Goal: Task Accomplishment & Management: Complete application form

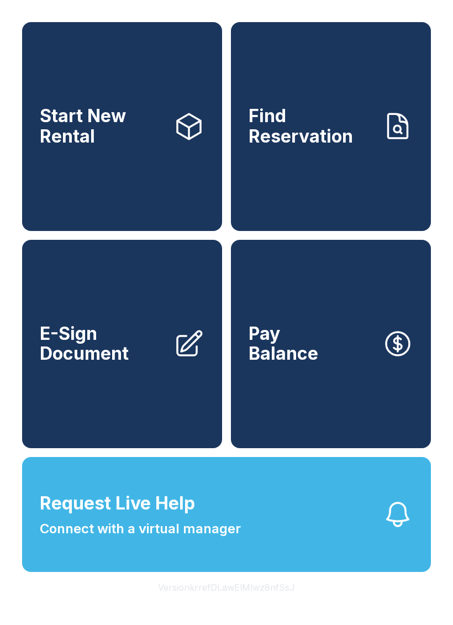
click at [103, 364] on span "E-Sign Document" at bounding box center [102, 344] width 125 height 40
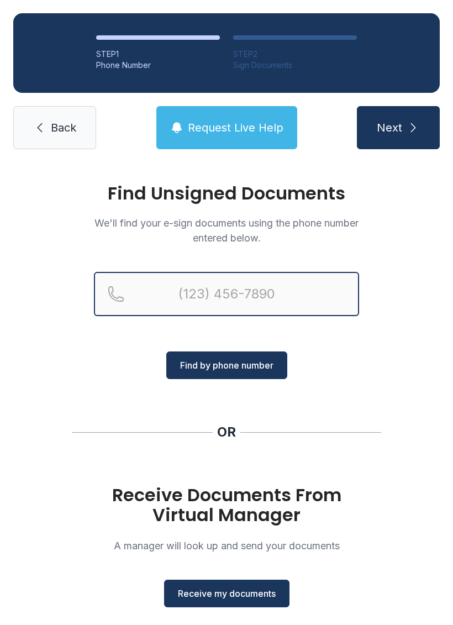
click at [295, 279] on input "Reservation phone number" at bounding box center [226, 294] width 265 height 44
type input "[PHONE_NUMBER]"
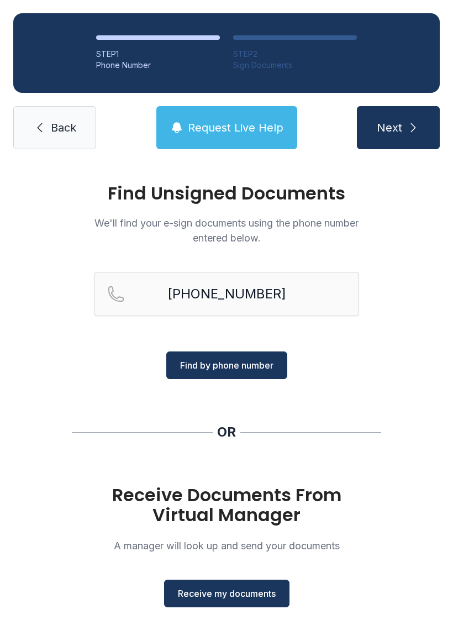
click at [414, 133] on icon "submit" at bounding box center [413, 127] width 13 height 13
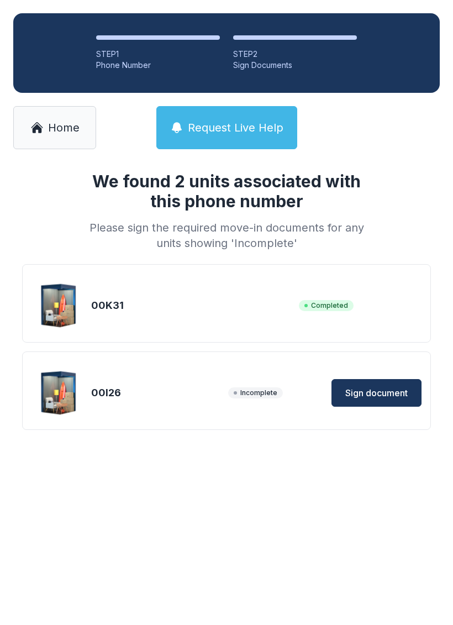
click at [391, 390] on span "Sign document" at bounding box center [376, 392] width 62 height 13
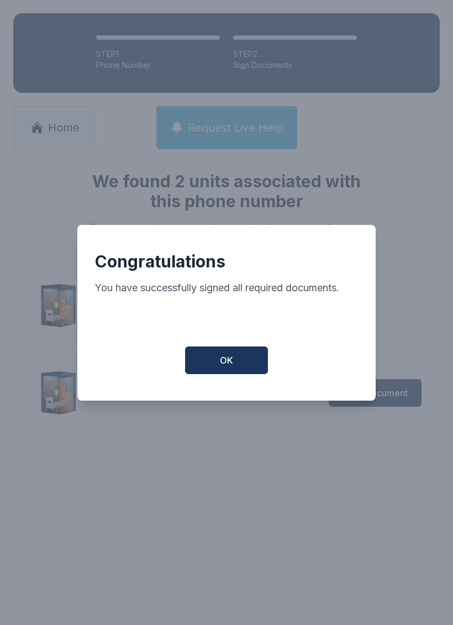
click at [234, 364] on button "OK" at bounding box center [226, 361] width 83 height 28
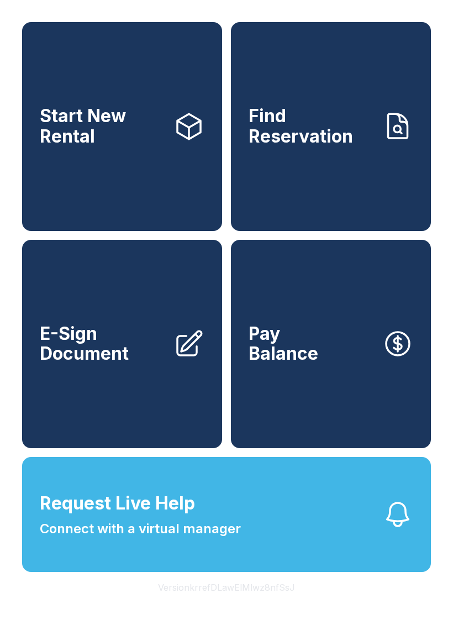
click at [99, 410] on link "E-Sign Document" at bounding box center [122, 344] width 200 height 209
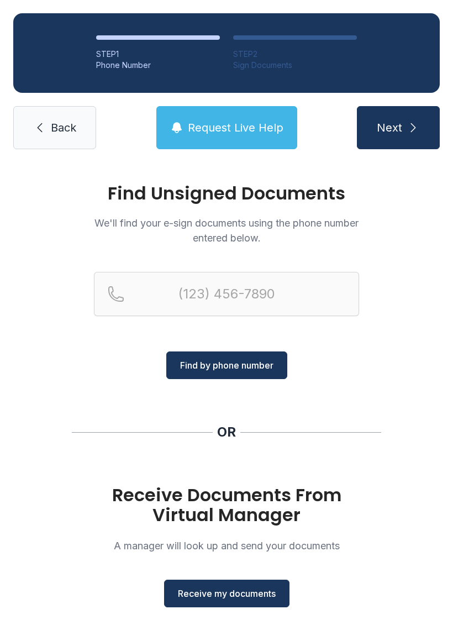
click at [262, 595] on span "Receive my documents" at bounding box center [227, 593] width 98 height 13
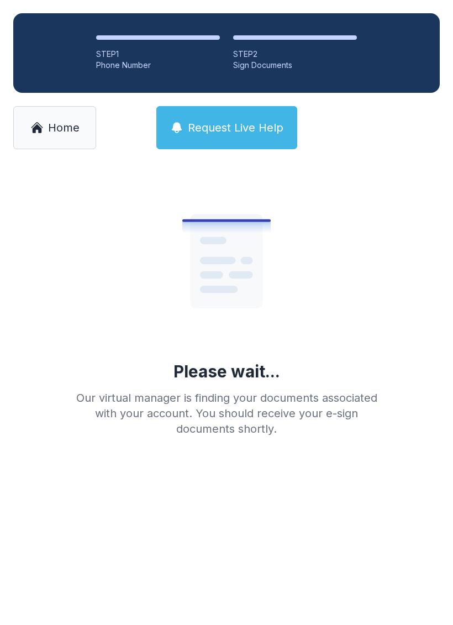
click at [57, 124] on span "Home" at bounding box center [64, 127] width 32 height 15
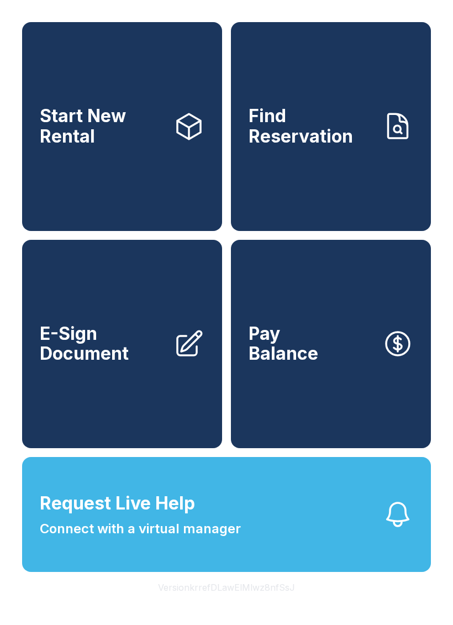
click at [109, 364] on span "E-Sign Document" at bounding box center [102, 344] width 125 height 40
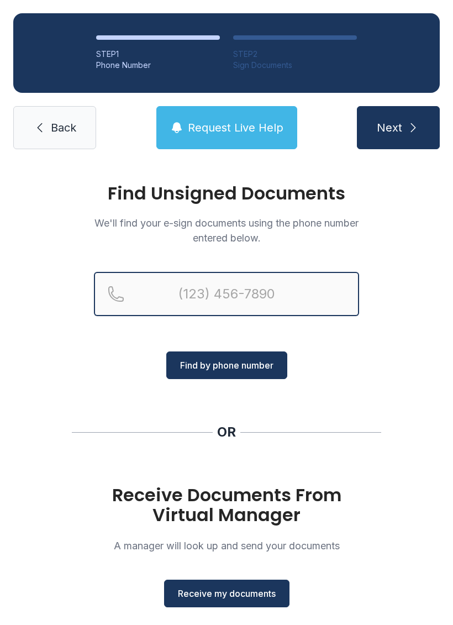
click at [261, 279] on input "Reservation phone number" at bounding box center [226, 294] width 265 height 44
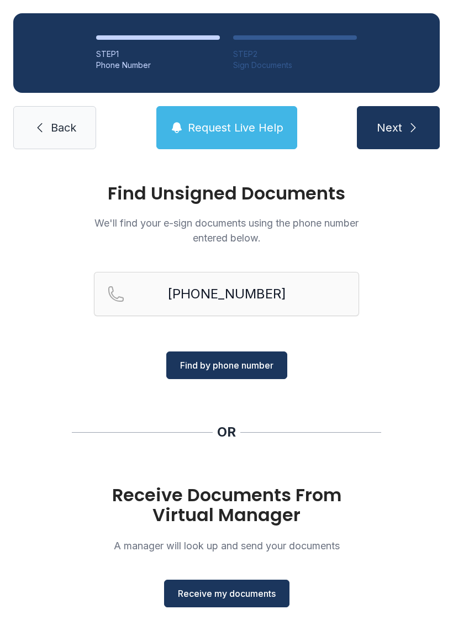
click at [409, 130] on icon "submit" at bounding box center [413, 127] width 13 height 13
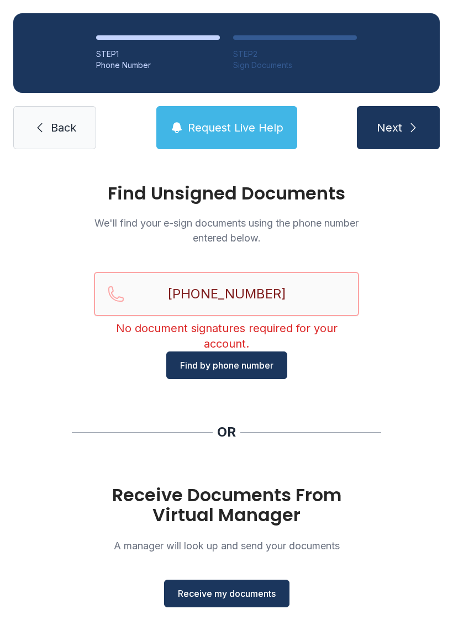
click at [313, 295] on input "[PHONE_NUMBER]" at bounding box center [226, 294] width 265 height 44
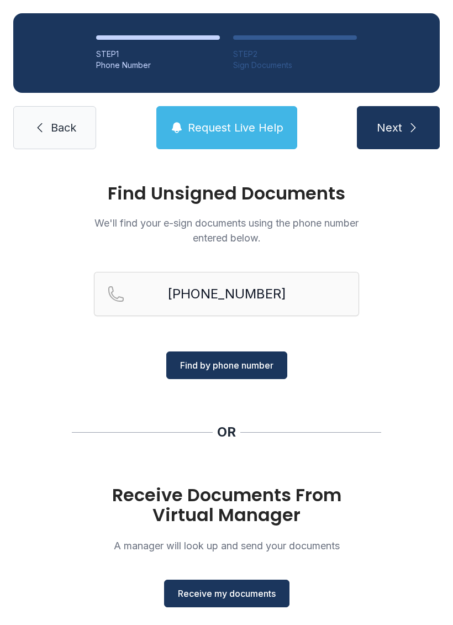
click at [407, 133] on icon "submit" at bounding box center [413, 127] width 13 height 13
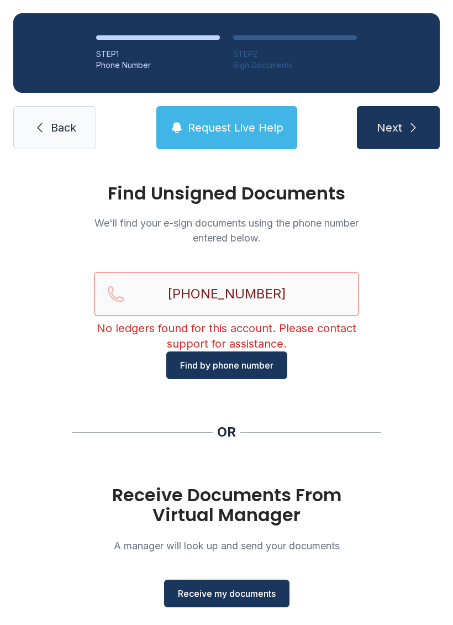
click at [312, 291] on input "[PHONE_NUMBER]" at bounding box center [226, 294] width 265 height 44
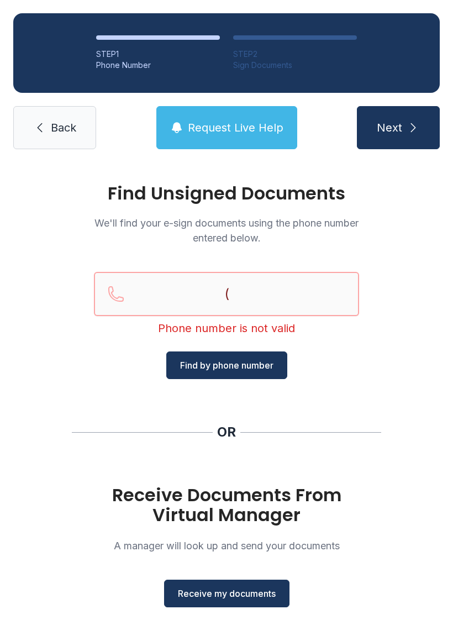
type input "("
click at [72, 125] on span "Back" at bounding box center [63, 127] width 25 height 15
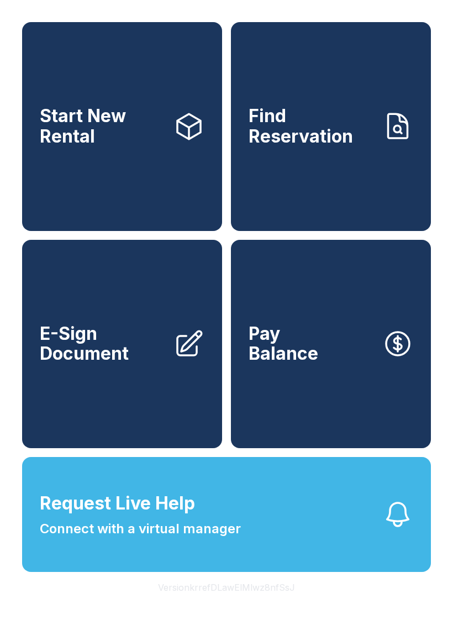
click at [96, 364] on span "E-Sign Document" at bounding box center [102, 344] width 125 height 40
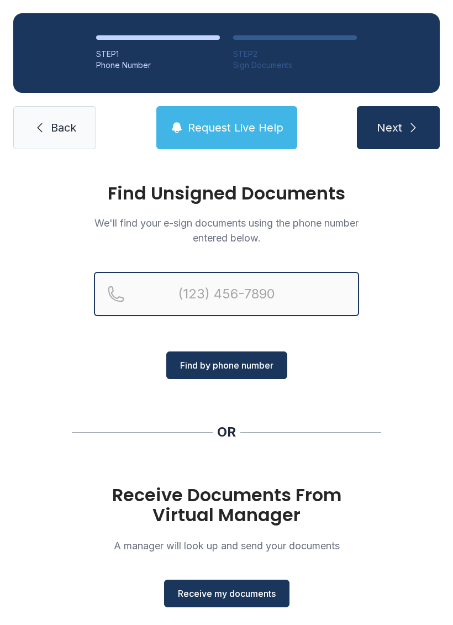
click at [272, 284] on input "Reservation phone number" at bounding box center [226, 294] width 265 height 44
type input "[PHONE_NUMBER]"
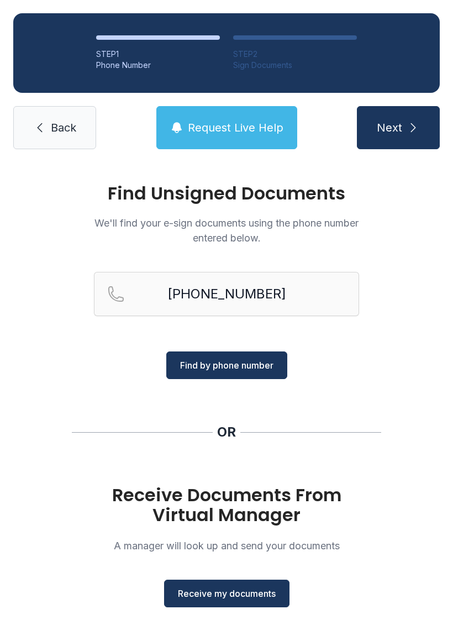
click at [413, 132] on icon "submit" at bounding box center [413, 127] width 13 height 13
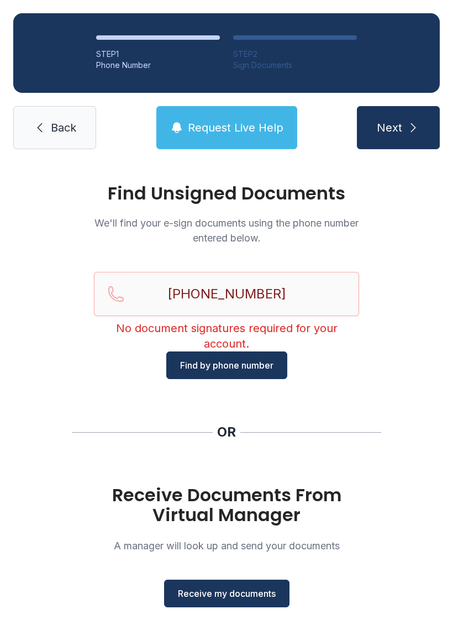
click at [56, 125] on span "Back" at bounding box center [63, 127] width 25 height 15
